Goal: Task Accomplishment & Management: Complete application form

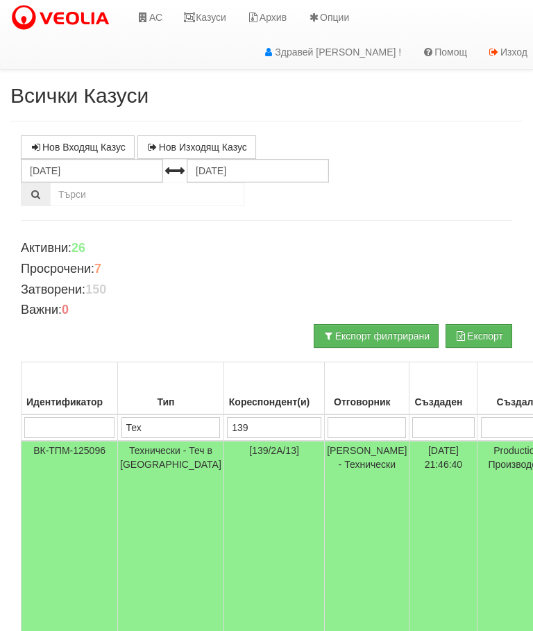
scroll to position [15, 15]
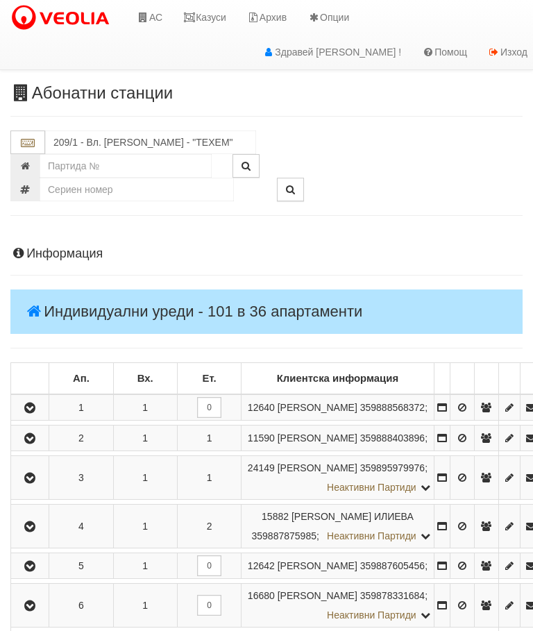
scroll to position [859, 0]
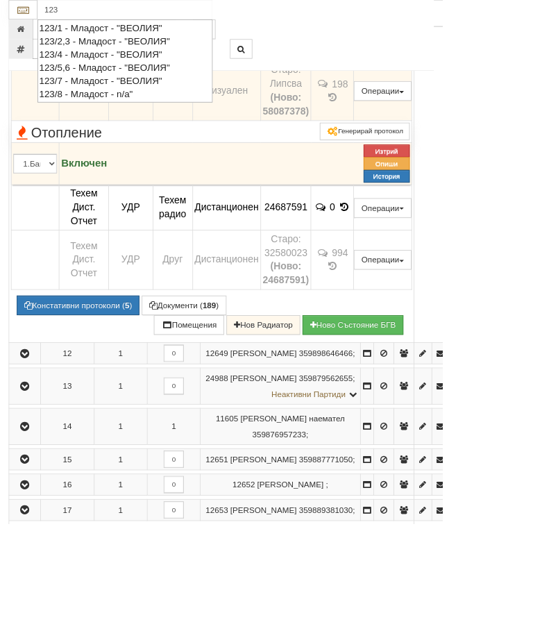
click at [121, 96] on div "123/7 - Младост - "ВЕОЛИЯ"" at bounding box center [150, 98] width 207 height 16
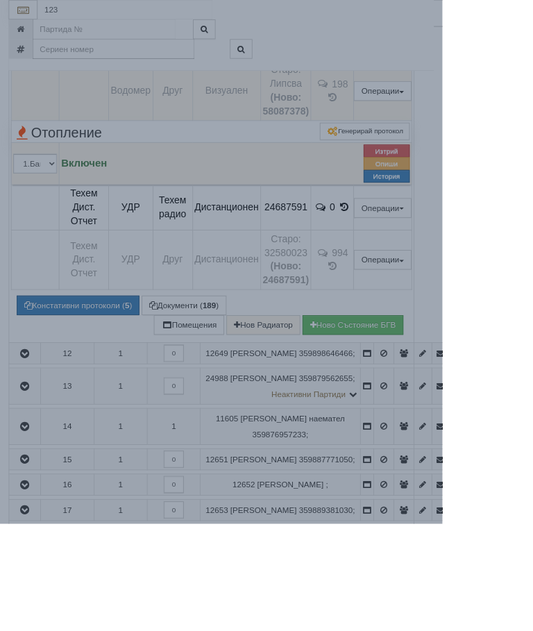
type input "123/7 - Младост - "ВЕОЛИЯ""
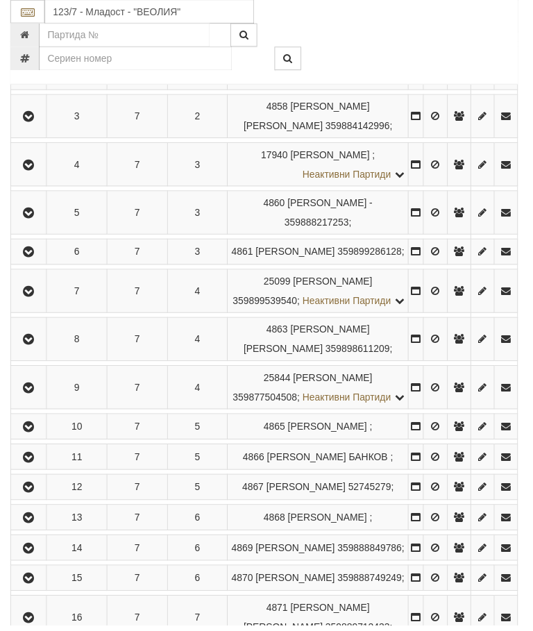
scroll to position [416, 0]
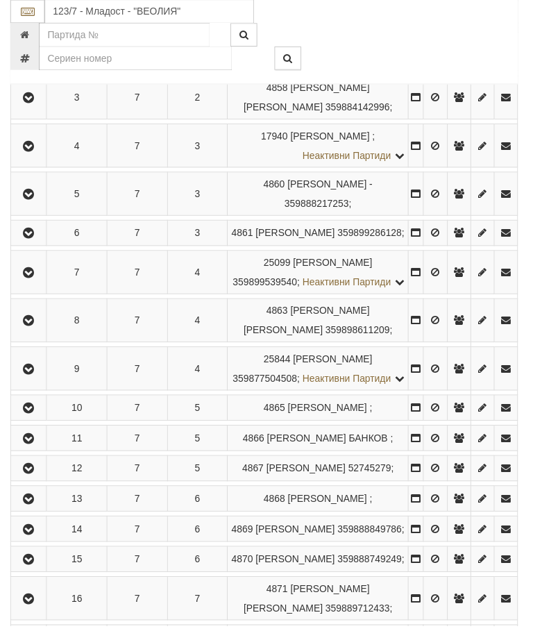
click at [40, 284] on button "button" at bounding box center [28, 274] width 31 height 21
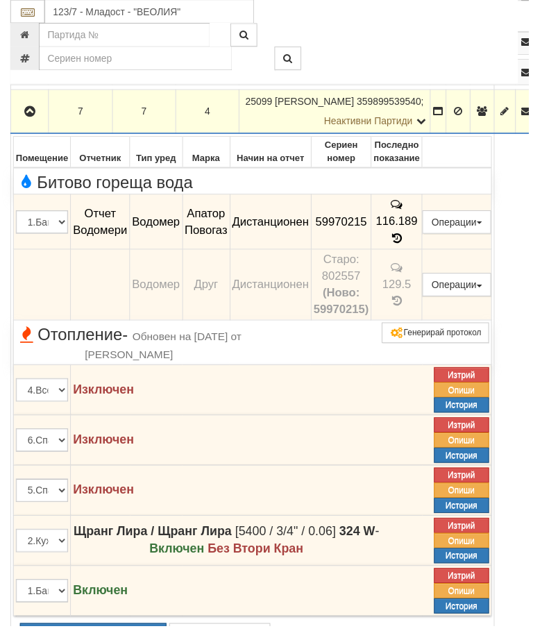
scroll to position [561, 0]
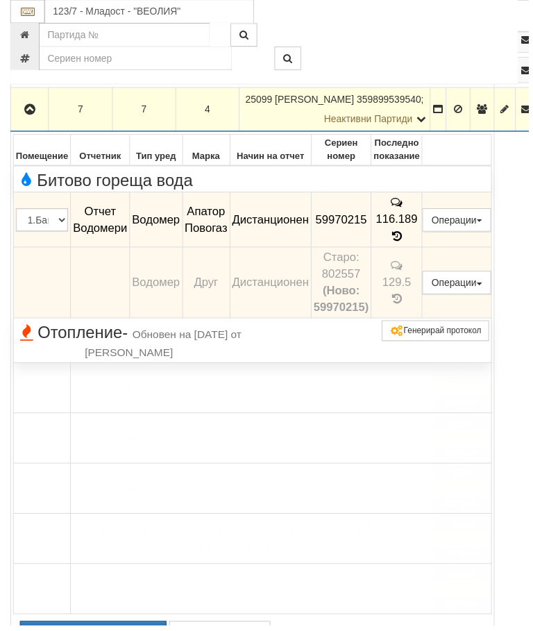
click at [86, 357] on span "Отопление - Обновен на 09/01/2025г. от Стефка Колева" at bounding box center [130, 345] width 228 height 37
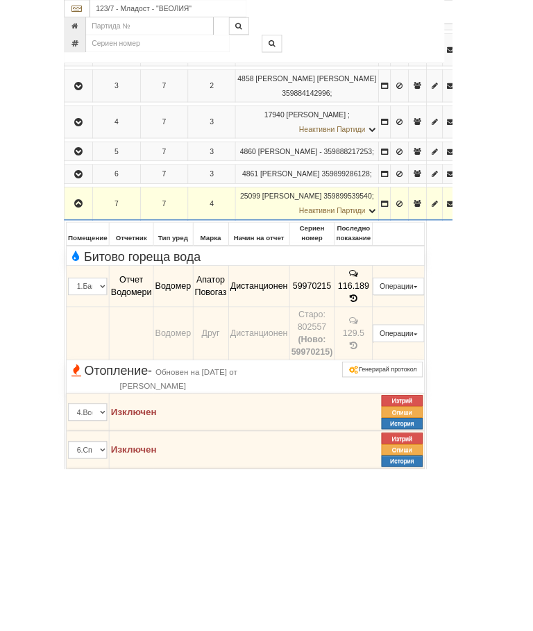
scroll to position [460, 0]
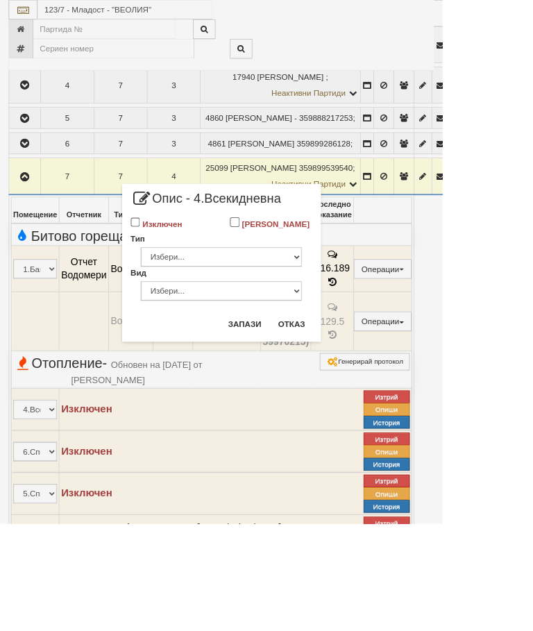
click at [219, 264] on label "Изключен" at bounding box center [195, 270] width 48 height 14
click at [169, 264] on input "Изключен" at bounding box center [164, 268] width 12 height 12
checkbox input "true"
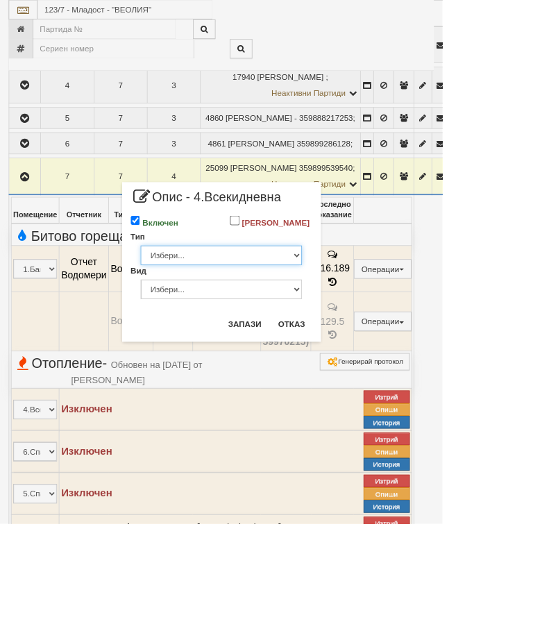
click at [364, 319] on select "Избери... Глидер Панел Тръбно конвекторен Щранг Лира Лира Друг Тип" at bounding box center [266, 308] width 194 height 24
select select "0"
click at [364, 357] on select "Избери... Алуминий Чугун Стомана" at bounding box center [266, 349] width 194 height 24
select select "1"
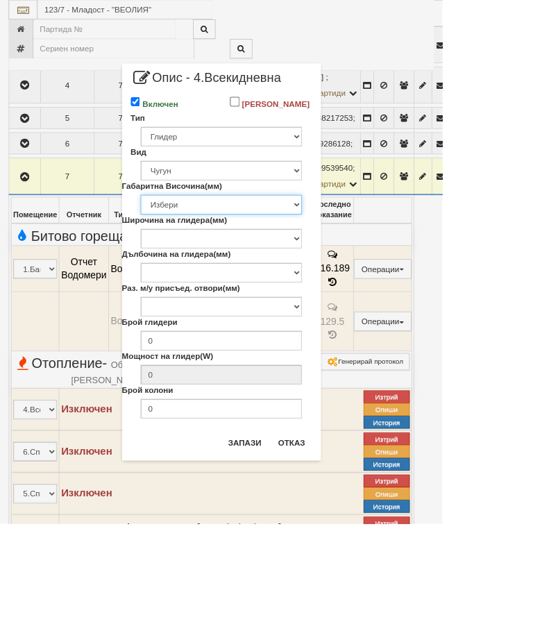
click at [364, 257] on select "Избери 376 380 383 388 390 422 430 560 580 583 588 590 680 683 690 873 980 1090" at bounding box center [266, 247] width 194 height 24
select select "590"
type input "78"
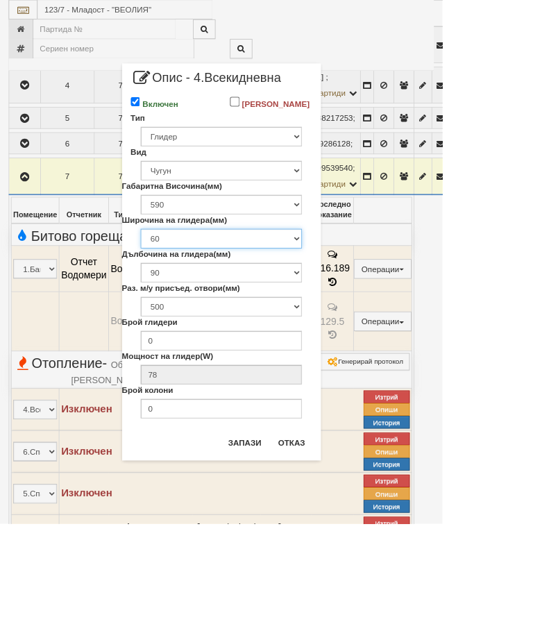
click at [364, 298] on select "60 80 100 108" at bounding box center [266, 287] width 194 height 24
select select "108"
type input "142"
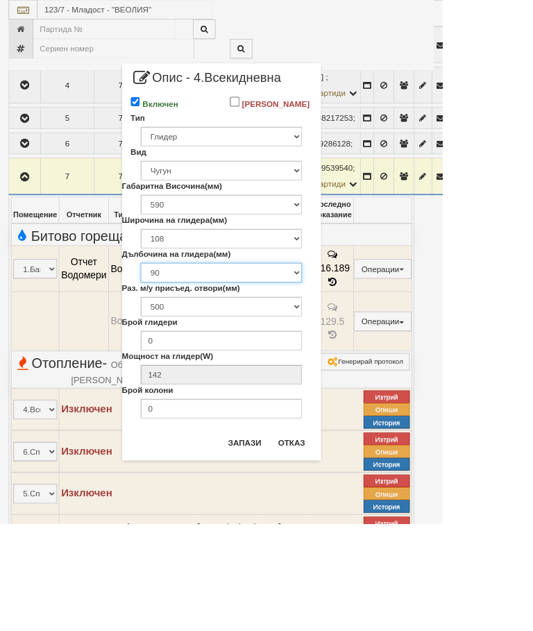
click at [364, 336] on select "90 110 140 200" at bounding box center [266, 328] width 194 height 24
select select "140"
type input "172"
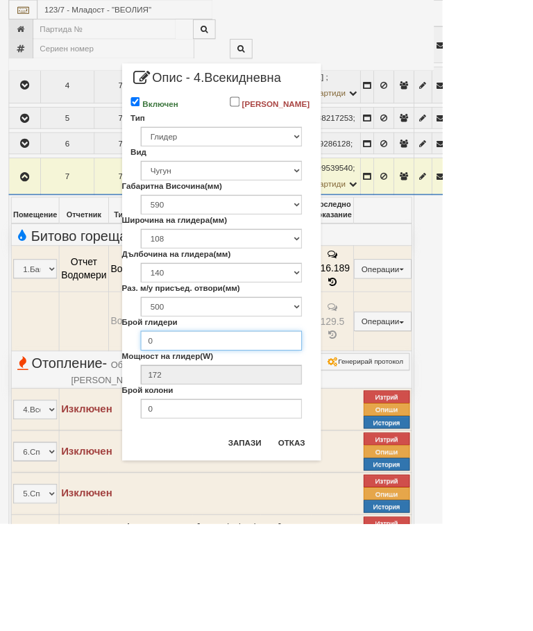
click at [330, 420] on input "0" at bounding box center [266, 410] width 194 height 24
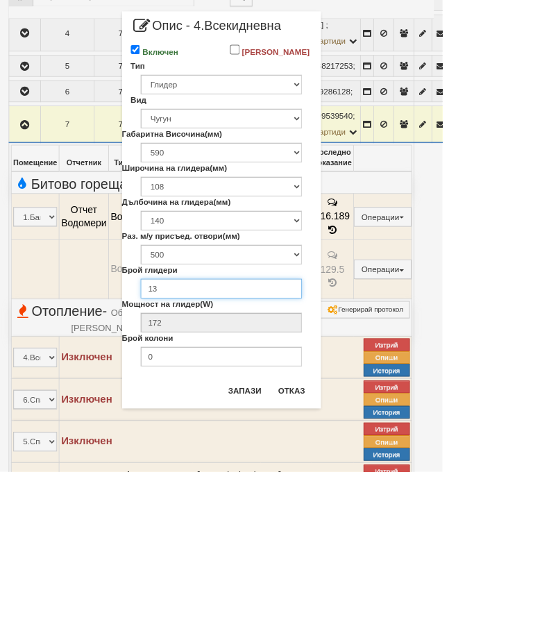
type input "13"
click at [291, 480] on input "0" at bounding box center [266, 492] width 194 height 24
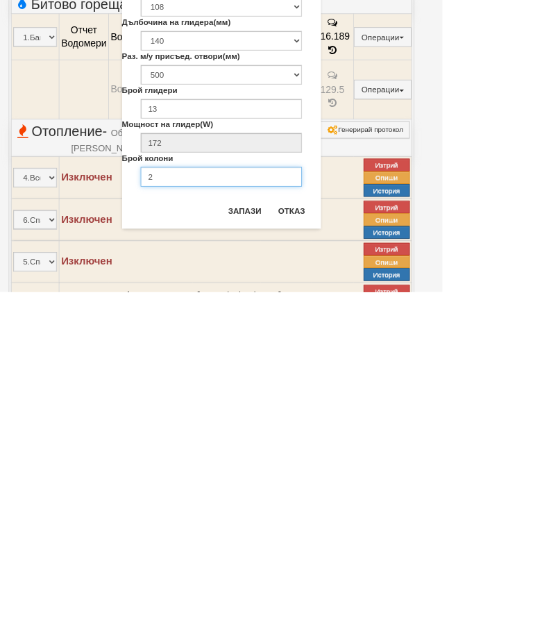
type input "2"
click at [323, 522] on button "Запази" at bounding box center [294, 533] width 57 height 22
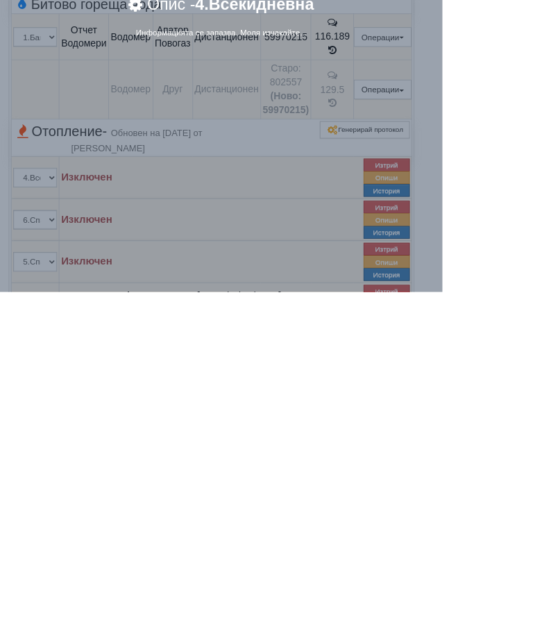
scroll to position [739, 0]
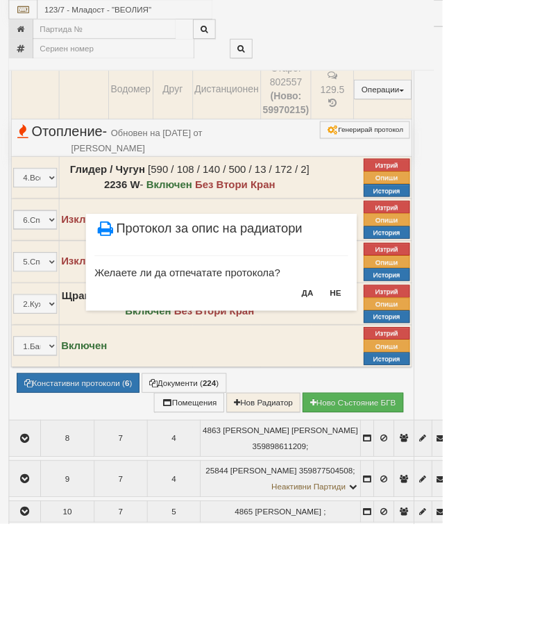
click at [419, 348] on button "НЕ" at bounding box center [404, 352] width 30 height 22
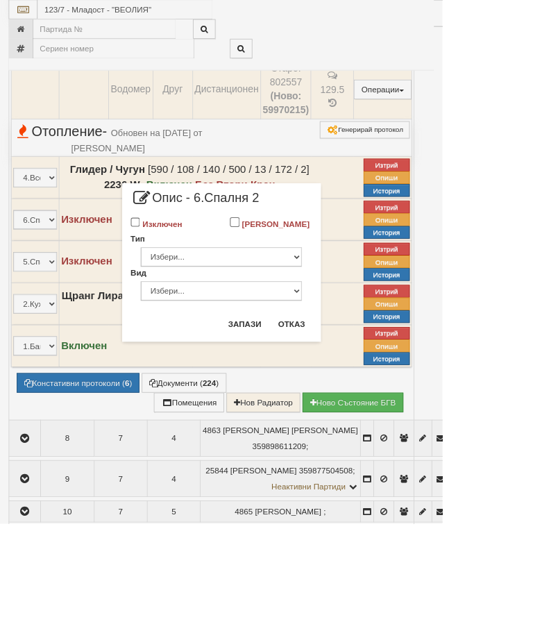
click at [169, 263] on input "Изключен" at bounding box center [164, 268] width 12 height 12
checkbox input "true"
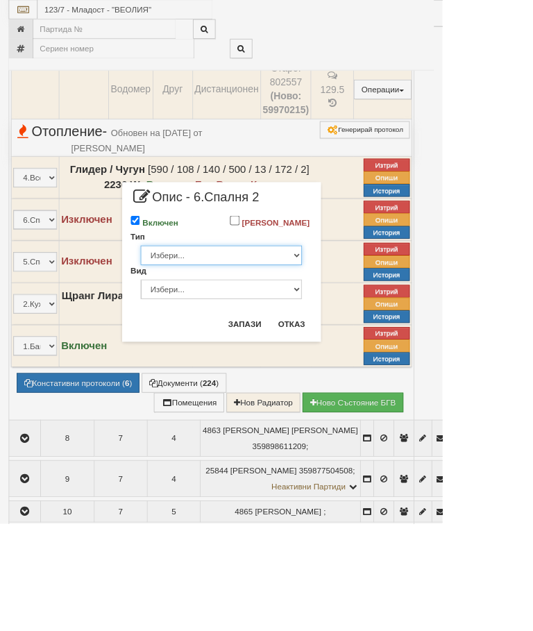
click at [364, 316] on select "Избери... Глидер Панел Тръбно конвекторен Щранг Лира Лира Друг Тип" at bounding box center [266, 308] width 194 height 24
select select "0"
click at [364, 357] on select "Избери... Алуминий Чугун Стомана" at bounding box center [266, 349] width 194 height 24
select select "1"
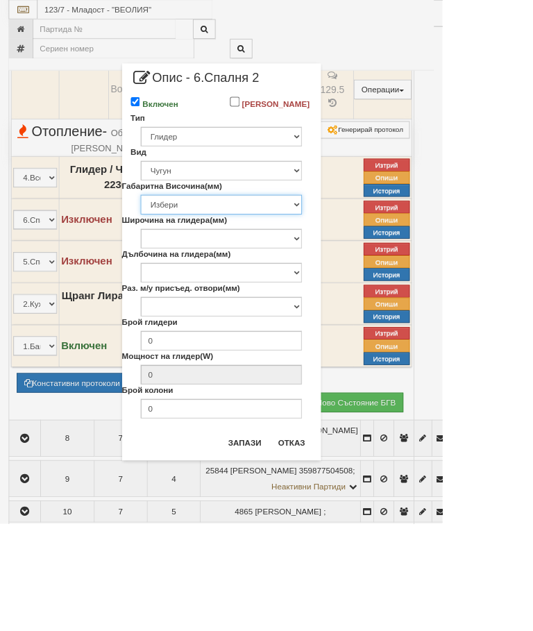
click at [364, 257] on select "Избери 376 380 383 388 390 422 430 560 580 583 588 590 680 683 690 873 980 1090" at bounding box center [266, 247] width 194 height 24
select select "590"
type input "78"
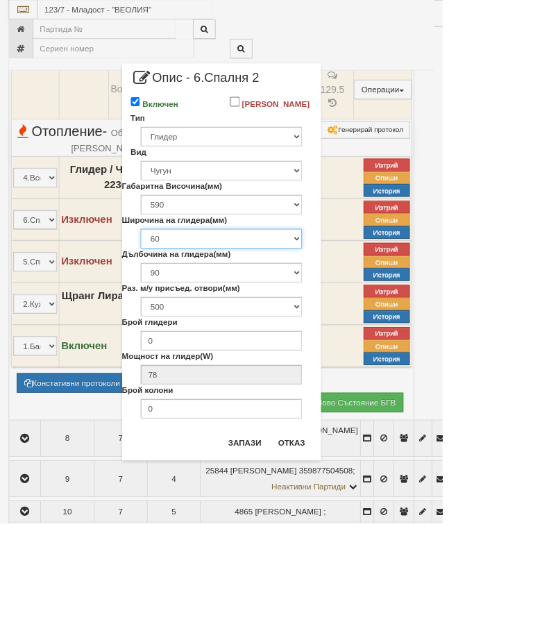
click at [364, 299] on select "60 80 100 108" at bounding box center [266, 287] width 194 height 24
select select "108"
type input "142"
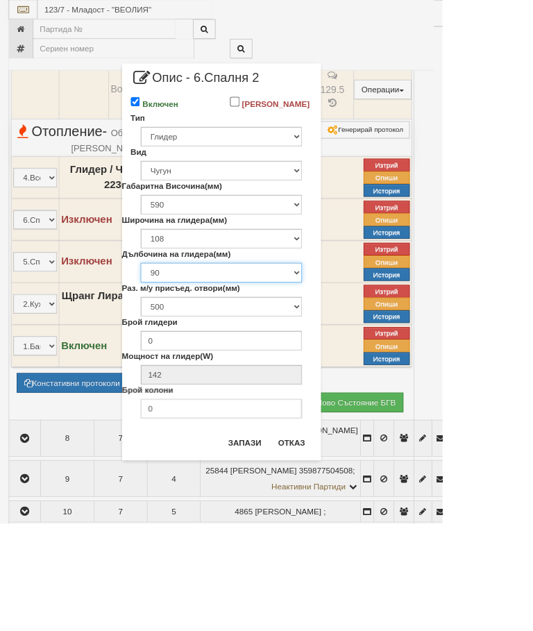
click at [364, 340] on select "90 110 140 200" at bounding box center [266, 328] width 194 height 24
select select "140"
type input "172"
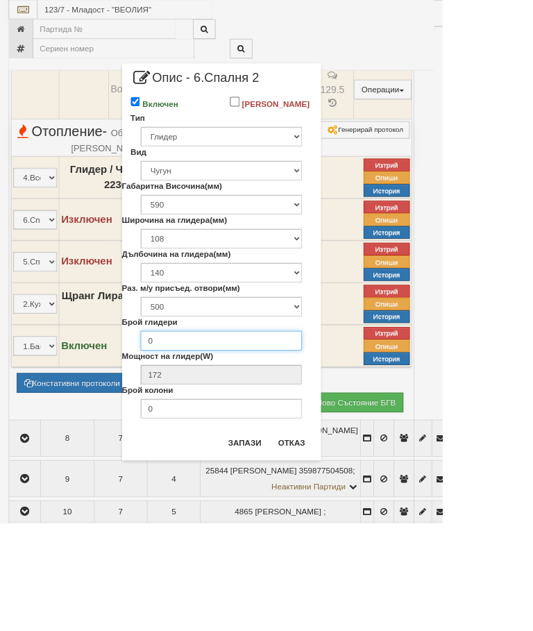
click at [350, 421] on input "0" at bounding box center [266, 410] width 194 height 24
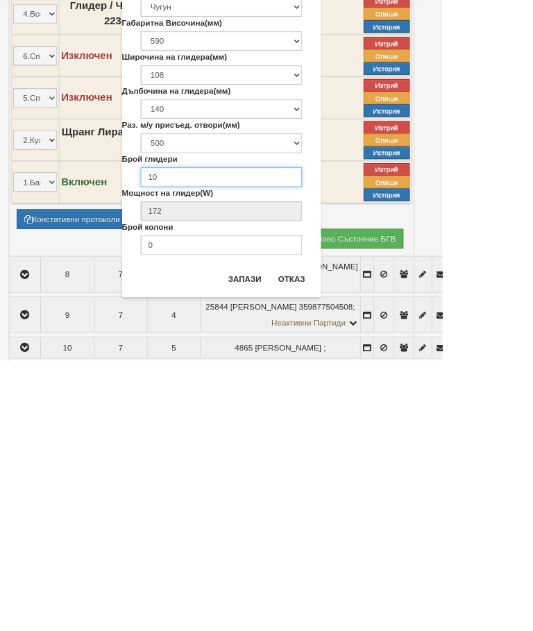
type input "10"
click at [271, 480] on input "0" at bounding box center [266, 492] width 194 height 24
type input "2"
click at [323, 522] on button "Запази" at bounding box center [294, 533] width 57 height 22
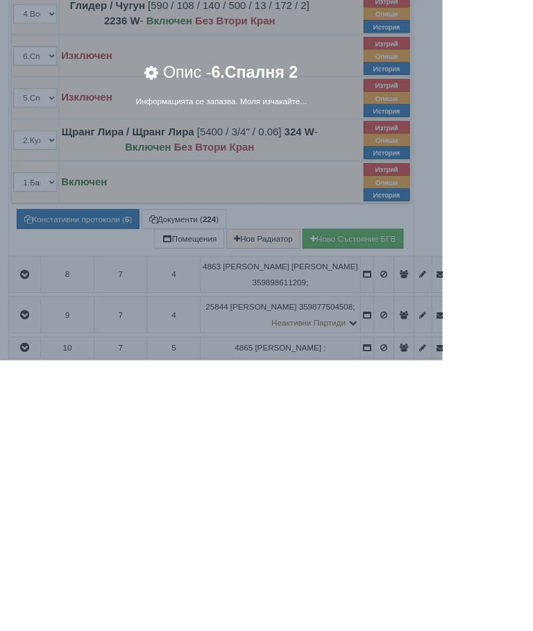
scroll to position [936, 0]
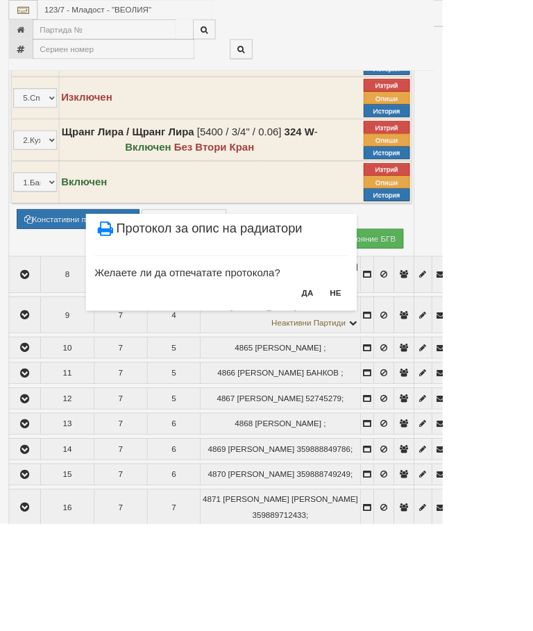
click at [419, 352] on button "НЕ" at bounding box center [404, 352] width 30 height 22
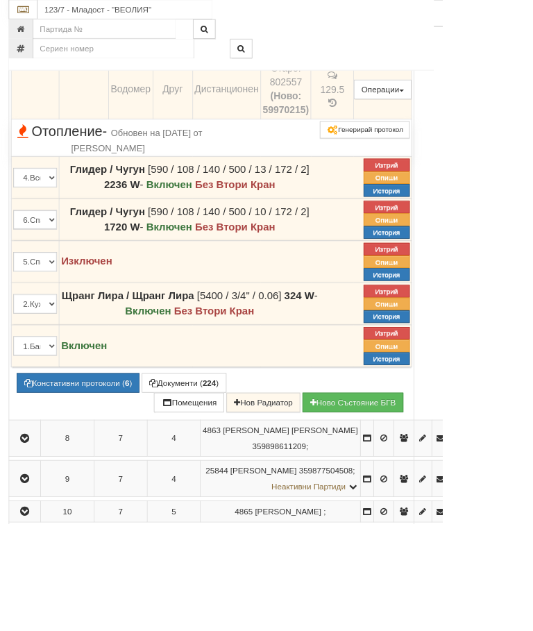
scroll to position [739, 0]
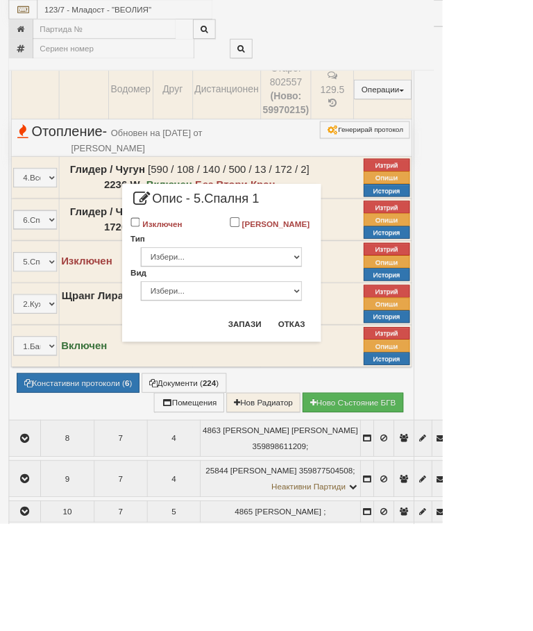
click at [169, 264] on input "Изключен" at bounding box center [164, 268] width 12 height 12
checkbox input "true"
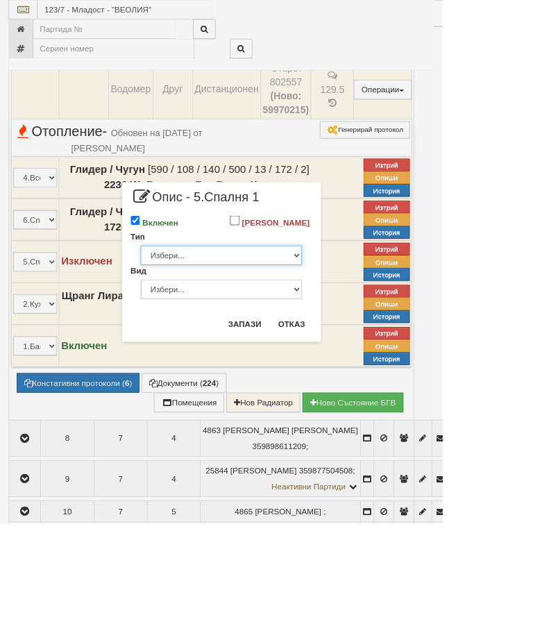
click at [364, 317] on select "Избери... Глидер Панел Тръбно конвекторен Щранг Лира Лира Друг Тип" at bounding box center [266, 308] width 194 height 24
select select "0"
click at [364, 357] on select "Избери... Алуминий Чугун Стомана" at bounding box center [266, 349] width 194 height 24
select select "1"
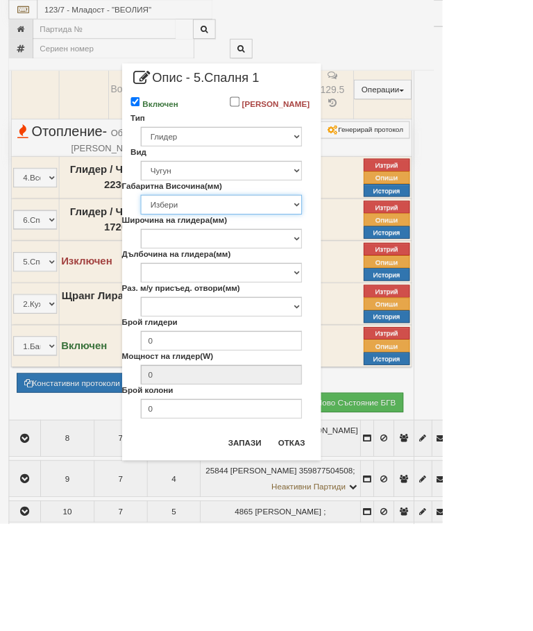
click at [364, 252] on select "Избери 376 380 383 388 390 422 430 560 580 583 588 590 680 683 690 873 980 1090" at bounding box center [266, 247] width 194 height 24
select select "590"
type input "78"
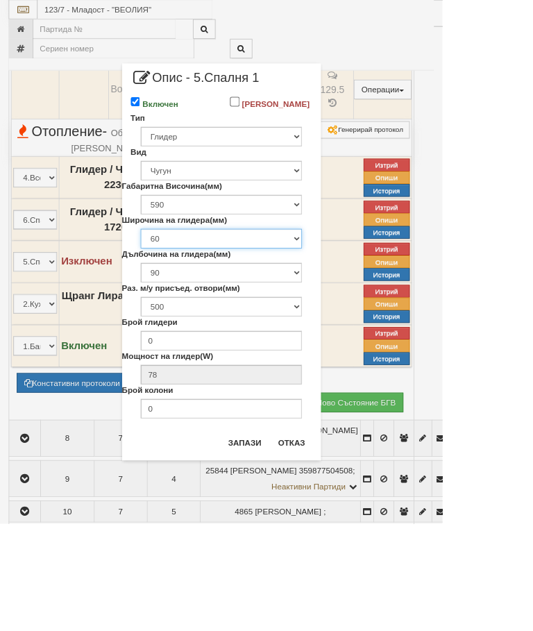
click at [364, 299] on select "60 80 100 108" at bounding box center [266, 287] width 194 height 24
select select "108"
type input "142"
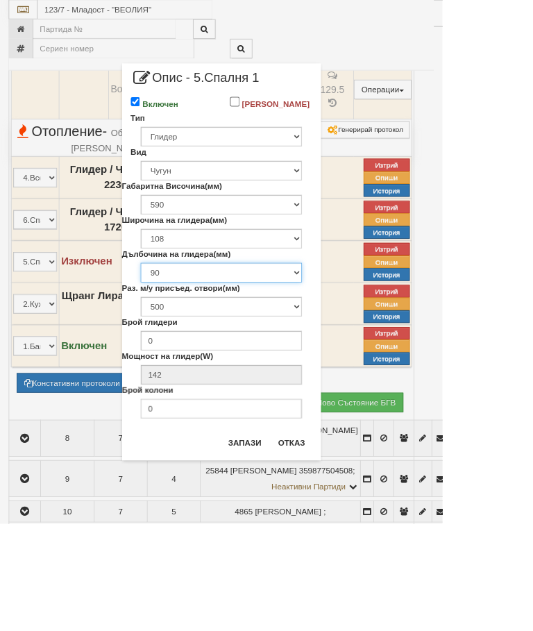
click at [364, 340] on select "90 110 140 200" at bounding box center [266, 328] width 194 height 24
select select "140"
type input "172"
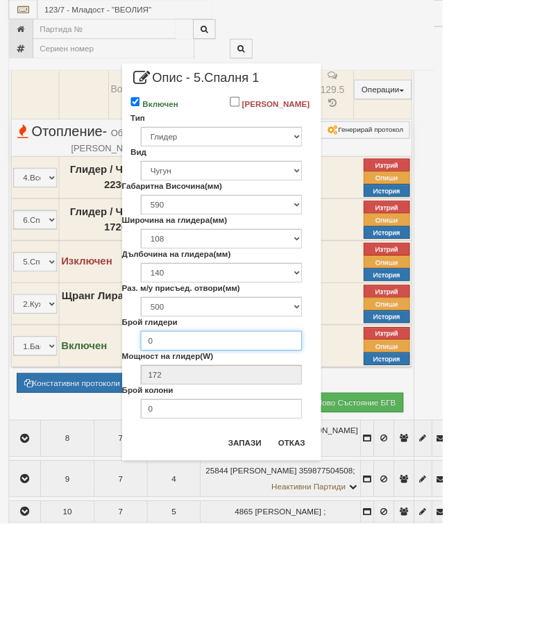
click at [330, 422] on input "0" at bounding box center [266, 410] width 194 height 24
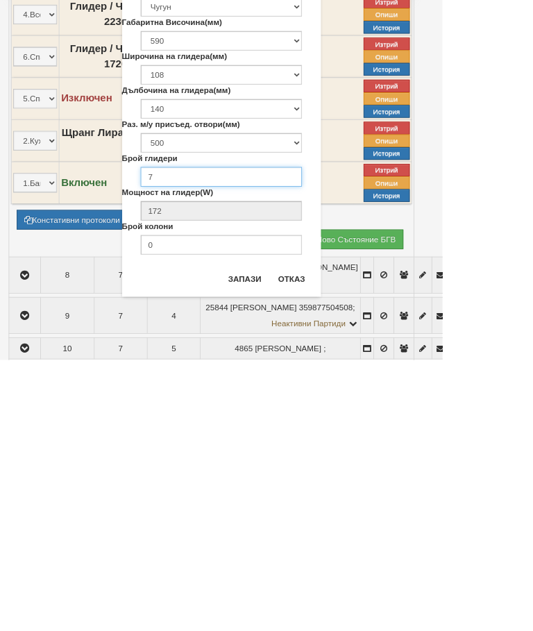
type input "7"
click at [275, 480] on input "0" at bounding box center [266, 492] width 194 height 24
type input "2"
click at [323, 522] on button "Запази" at bounding box center [294, 533] width 57 height 22
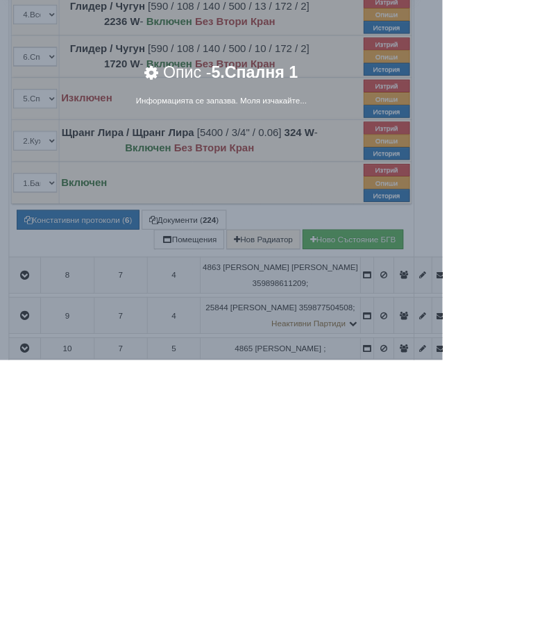
scroll to position [936, 0]
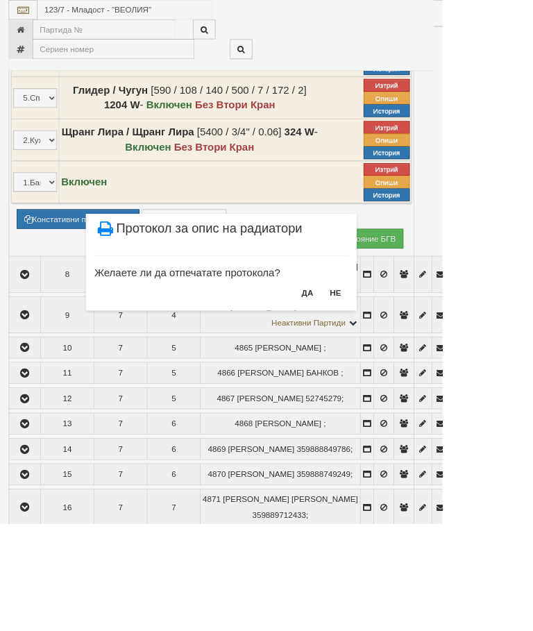
click at [419, 348] on button "НЕ" at bounding box center [404, 352] width 30 height 22
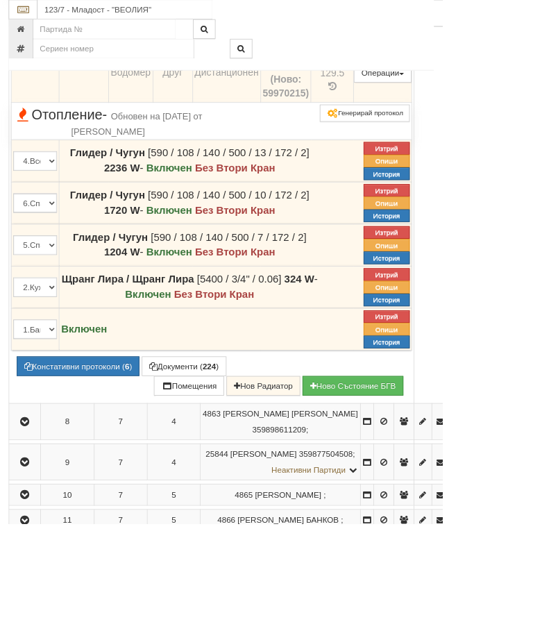
scroll to position [758, 0]
